Goal: Task Accomplishment & Management: Complete application form

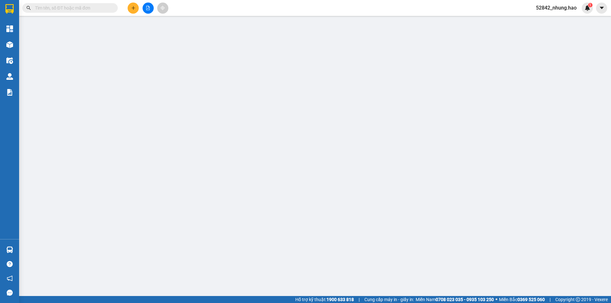
click at [88, 9] on input "text" at bounding box center [72, 7] width 75 height 7
paste input "Q52508080092"
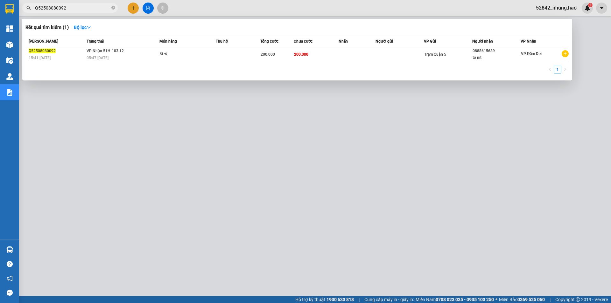
type input "Q52508080092"
click at [82, 46] on th "[PERSON_NAME]" at bounding box center [54, 41] width 59 height 11
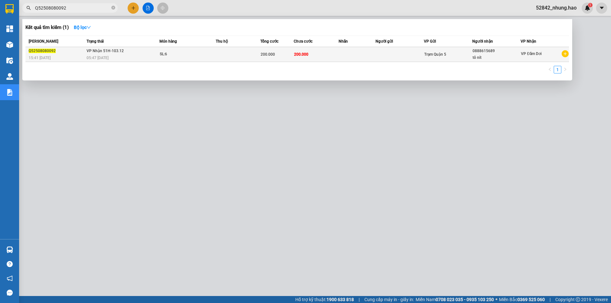
click at [87, 50] on span "VP Nhận 51H-103.12" at bounding box center [105, 51] width 37 height 4
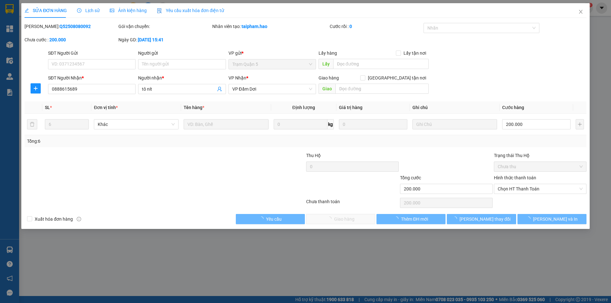
type input "0888615689"
type input "tô nít"
type input "200.000"
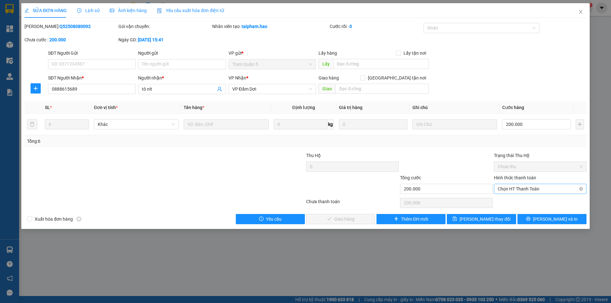
click at [528, 192] on span "Chọn HT Thanh Toán" at bounding box center [540, 189] width 85 height 10
drag, startPoint x: 520, startPoint y: 202, endPoint x: 507, endPoint y: 203, distance: 13.1
click at [520, 202] on div "Tại văn phòng" at bounding box center [540, 201] width 85 height 7
type input "0"
click at [349, 220] on span "[PERSON_NAME] và Giao hàng" at bounding box center [348, 219] width 61 height 7
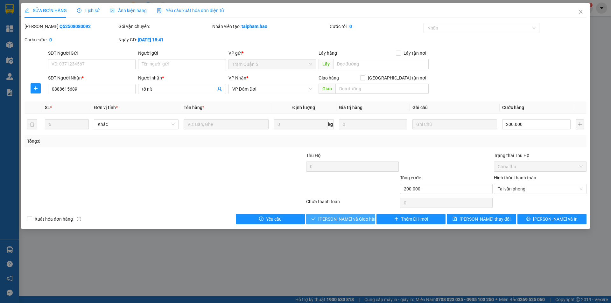
click at [362, 219] on button "[PERSON_NAME] và Giao hàng" at bounding box center [340, 219] width 69 height 10
click at [580, 13] on icon "close" at bounding box center [580, 12] width 3 height 4
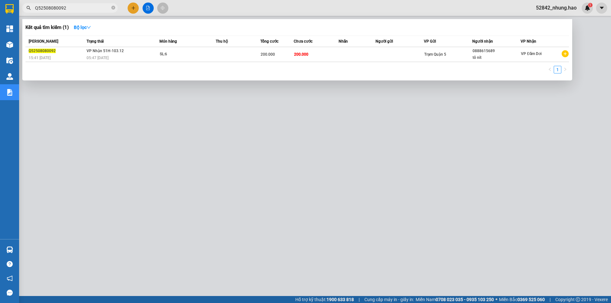
click at [80, 4] on span "Q52508080092" at bounding box center [69, 8] width 95 height 10
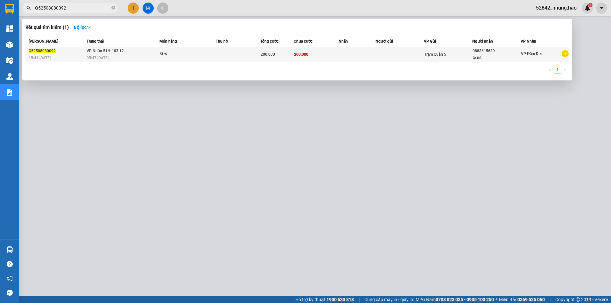
click at [113, 58] on div "05:47 [DATE]" at bounding box center [123, 57] width 73 height 7
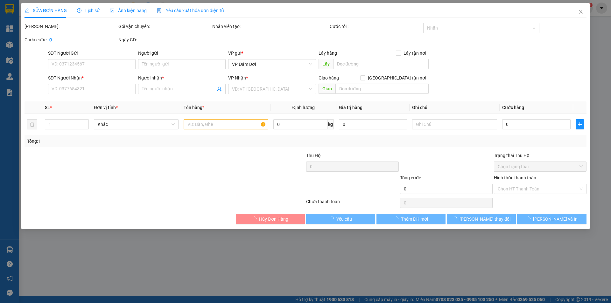
type input "0888615689"
type input "tô nít"
type input "200.000"
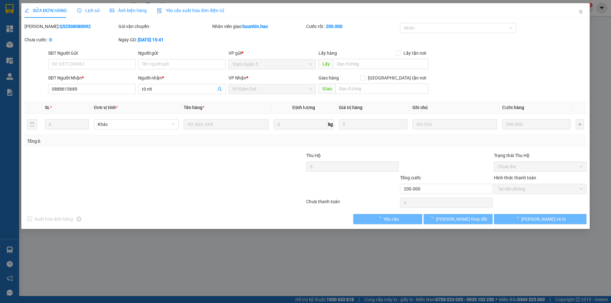
click at [129, 9] on span "Ảnh kiện hàng" at bounding box center [128, 10] width 37 height 5
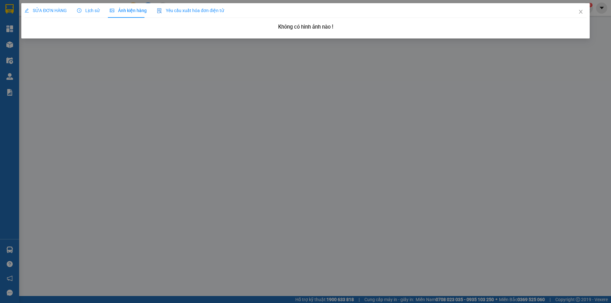
click at [89, 10] on span "Lịch sử" at bounding box center [88, 10] width 23 height 5
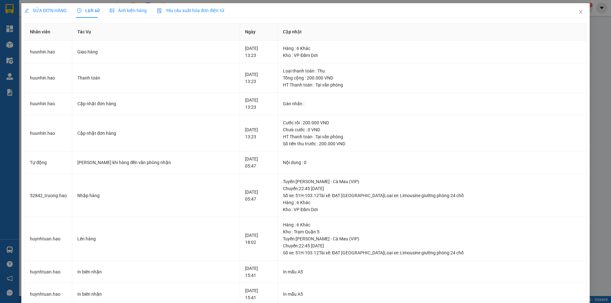
click at [41, 15] on div "SỬA ĐƠN HÀNG" at bounding box center [45, 10] width 42 height 15
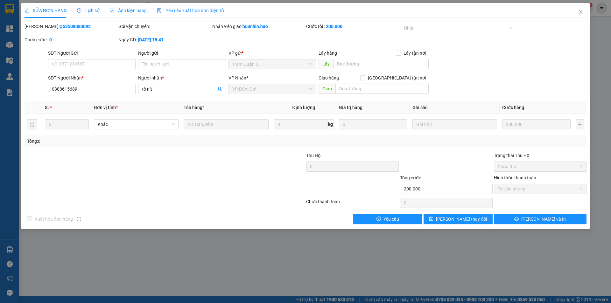
click at [126, 11] on span "Ảnh kiện hàng" at bounding box center [128, 10] width 37 height 5
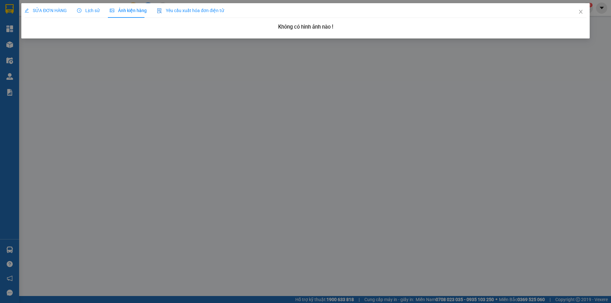
click at [87, 14] on div "Lịch sử" at bounding box center [88, 10] width 23 height 7
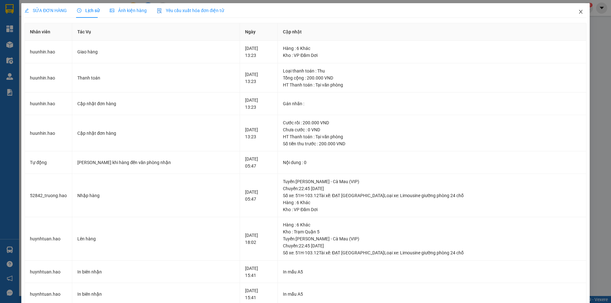
click at [578, 14] on icon "close" at bounding box center [580, 11] width 5 height 5
